Goal: Transaction & Acquisition: Purchase product/service

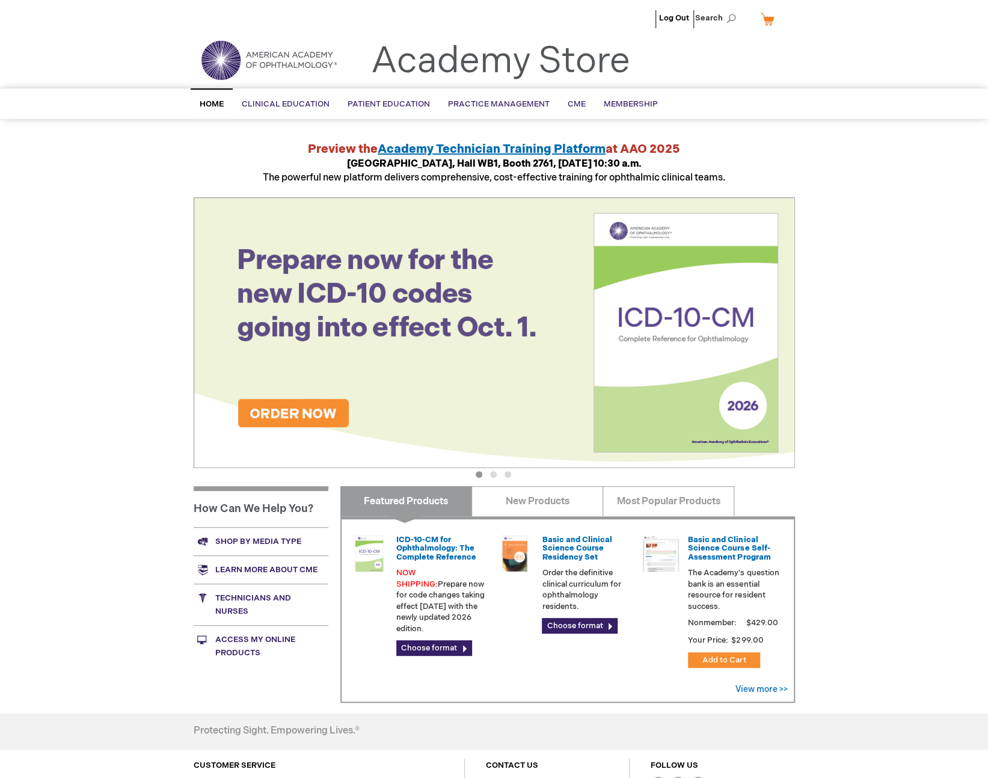
click at [507, 472] on button "3" at bounding box center [508, 474] width 7 height 7
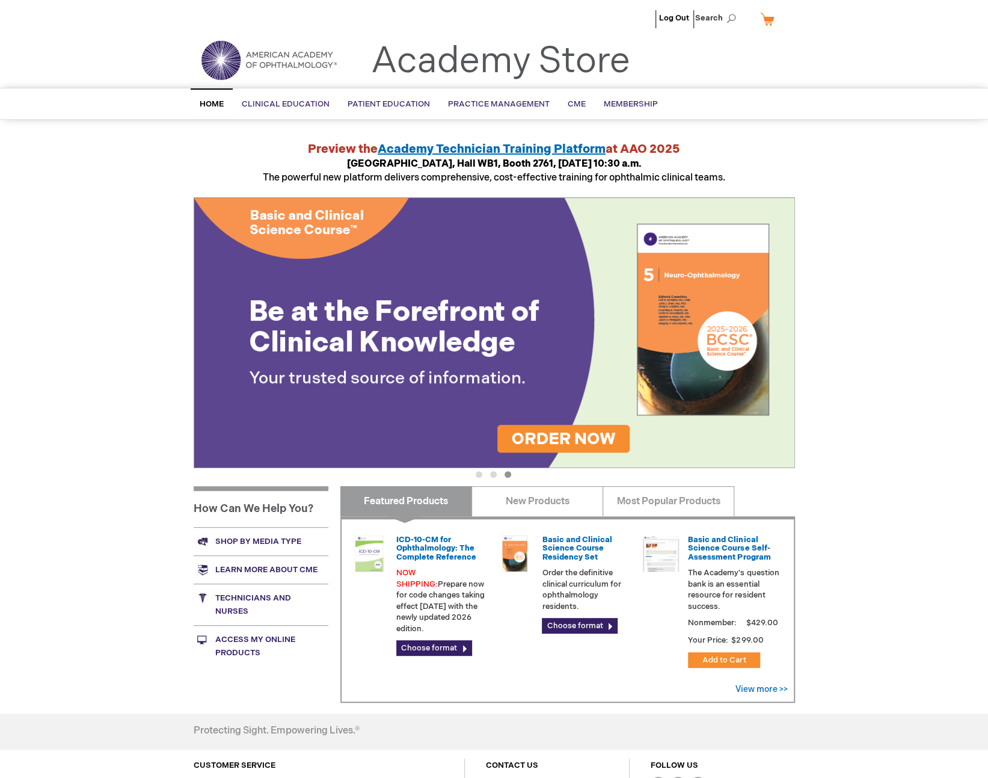
click at [578, 334] on img at bounding box center [495, 332] width 602 height 271
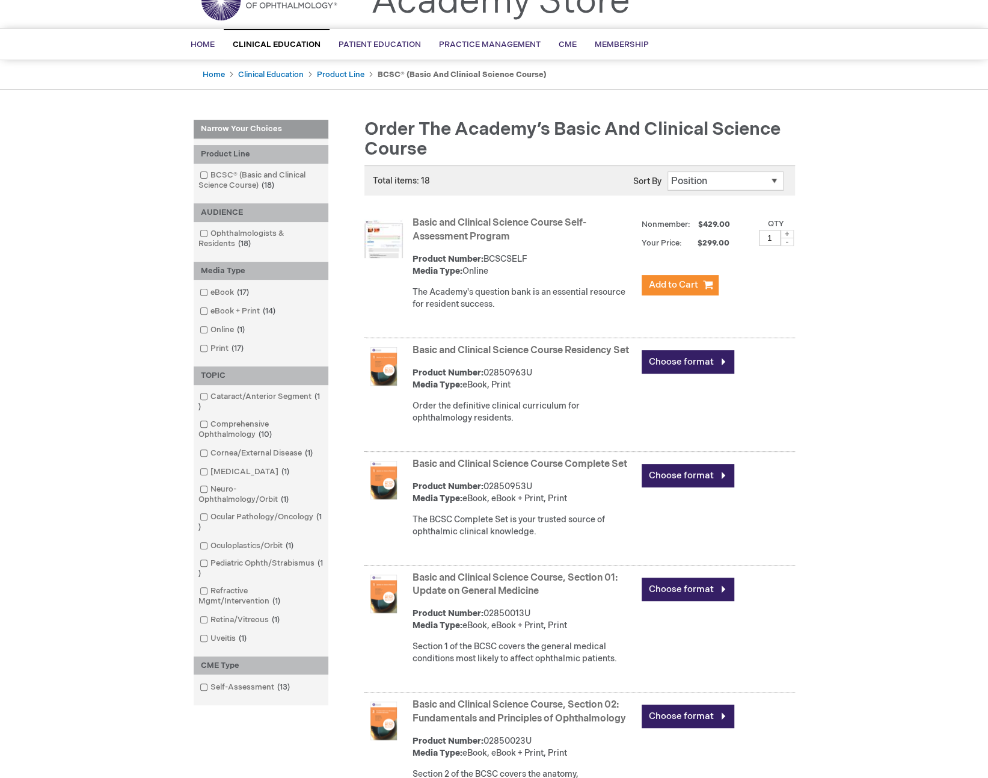
scroll to position [180, 0]
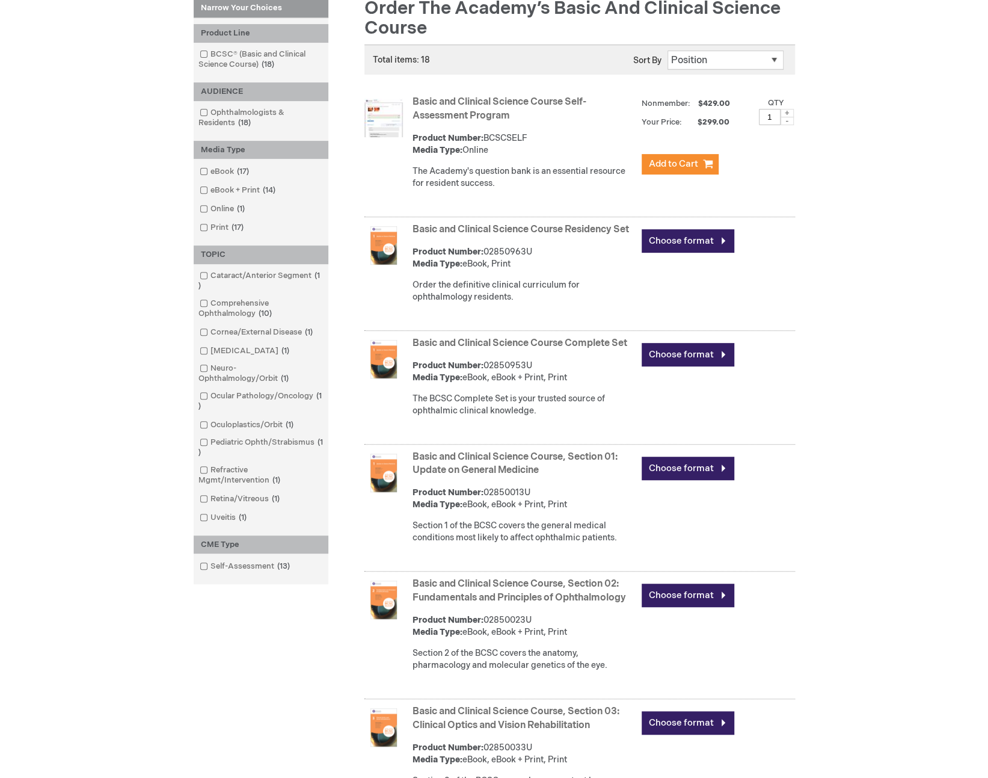
click at [540, 469] on link "Basic and Clinical Science Course, Section 01: Update on General Medicine" at bounding box center [515, 463] width 205 height 25
